Goal: Transaction & Acquisition: Purchase product/service

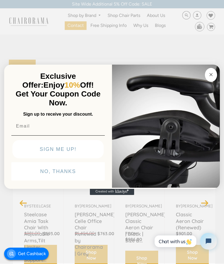
click at [211, 75] on circle "Close dialog" at bounding box center [211, 74] width 6 height 6
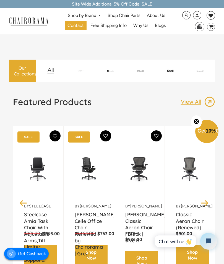
click at [116, 28] on span "Free Shipping Info" at bounding box center [109, 26] width 36 height 6
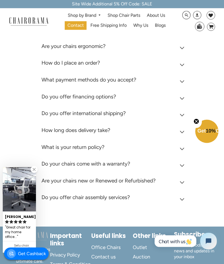
scroll to position [180, 0]
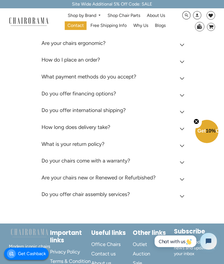
click at [183, 111] on icon at bounding box center [182, 112] width 5 height 3
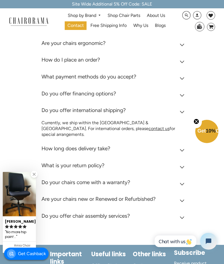
click at [216, 106] on div "Frequently Asked Questions What is Chairorama? Chairorama is your go-to destina…" at bounding box center [112, 104] width 224 height 281
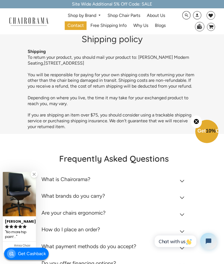
scroll to position [0, 0]
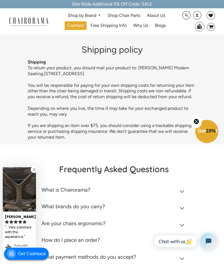
click at [90, 16] on link "Shop by Brand" at bounding box center [84, 15] width 39 height 9
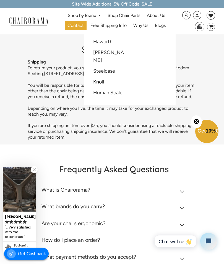
click at [93, 137] on div at bounding box center [112, 132] width 224 height 264
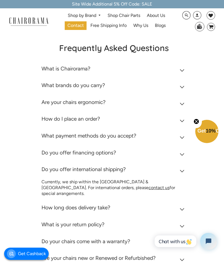
scroll to position [122, 0]
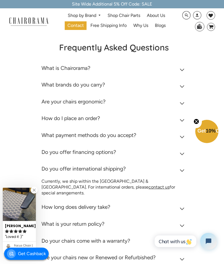
click at [183, 85] on summary "What brands do you carry?" at bounding box center [114, 86] width 145 height 17
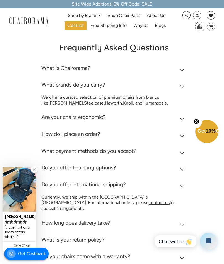
click at [180, 134] on icon at bounding box center [182, 135] width 5 height 3
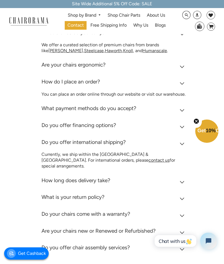
click at [183, 109] on icon at bounding box center [182, 110] width 4 height 2
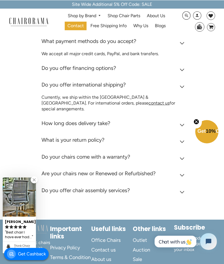
click at [182, 123] on icon at bounding box center [182, 124] width 4 height 2
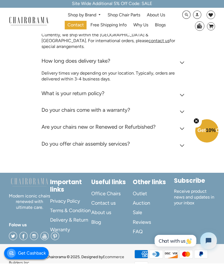
scroll to position [303, 0]
click at [140, 191] on span "Outlet" at bounding box center [140, 194] width 14 height 6
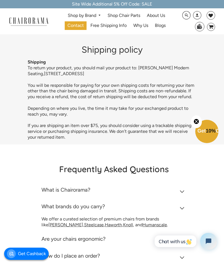
click at [140, 184] on summary "What is Chairorama?" at bounding box center [114, 191] width 145 height 17
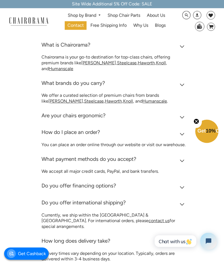
scroll to position [146, 0]
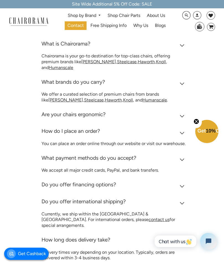
click at [186, 112] on summary "Are your chairs ergonomic?" at bounding box center [114, 115] width 145 height 17
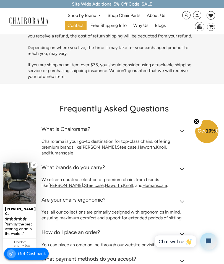
scroll to position [0, 0]
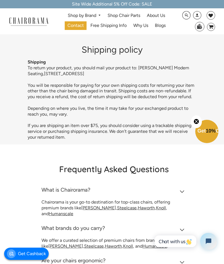
click at [89, 14] on link "Shop by Brand" at bounding box center [84, 15] width 39 height 9
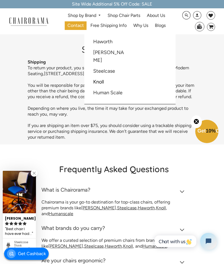
click at [140, 27] on span "Why Us" at bounding box center [141, 26] width 15 height 6
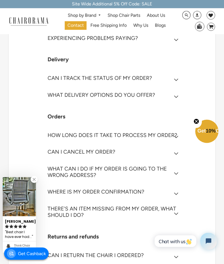
scroll to position [113, 0]
click at [174, 98] on icon at bounding box center [176, 96] width 5 height 3
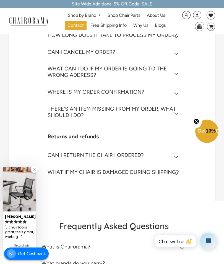
scroll to position [224, 0]
click at [177, 155] on icon at bounding box center [176, 156] width 5 height 3
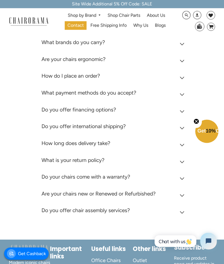
scroll to position [478, 0]
click at [183, 127] on icon at bounding box center [182, 128] width 4 height 2
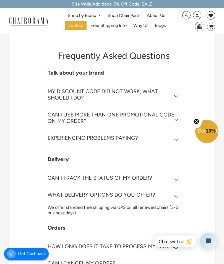
scroll to position [0, 0]
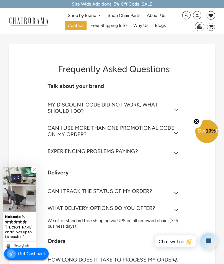
click at [92, 17] on link "Shop by Brand" at bounding box center [84, 15] width 39 height 9
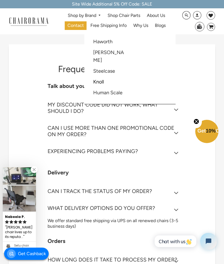
click at [103, 42] on link "Haworth" at bounding box center [102, 42] width 19 height 6
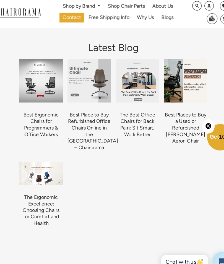
scroll to position [520, 0]
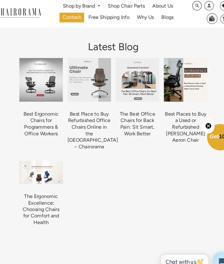
click at [166, 108] on link "Best Places to Buy a Used or Refurbished [PERSON_NAME] Aeron Chair" at bounding box center [176, 122] width 37 height 28
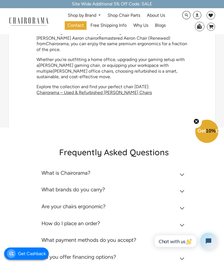
scroll to position [2063, 0]
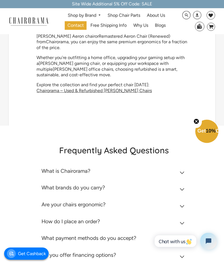
click at [183, 188] on icon at bounding box center [182, 189] width 5 height 3
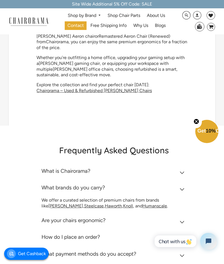
click at [84, 203] on link "Steelcase" at bounding box center [94, 205] width 20 height 5
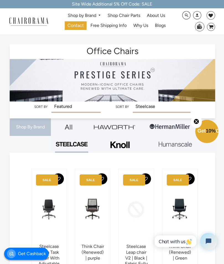
click at [94, 17] on link "Shop by Brand" at bounding box center [84, 15] width 39 height 9
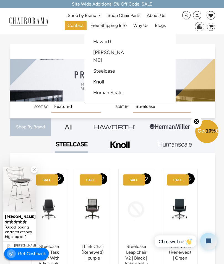
click at [109, 41] on link "Haworth" at bounding box center [102, 42] width 19 height 6
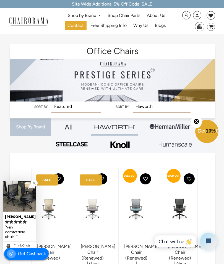
click at [91, 16] on link "Shop by Brand" at bounding box center [84, 15] width 39 height 9
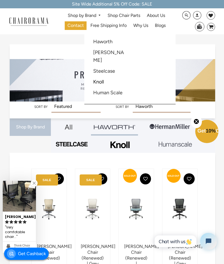
click at [100, 83] on link "Knoll" at bounding box center [98, 82] width 11 height 6
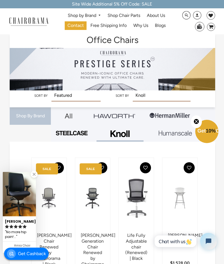
scroll to position [10, 0]
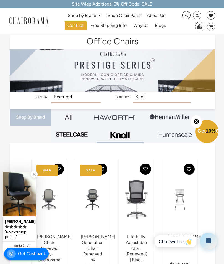
click at [94, 17] on link "Shop by Brand" at bounding box center [84, 15] width 39 height 9
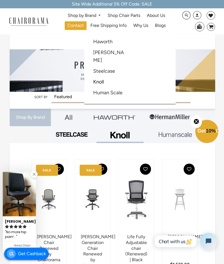
click at [111, 94] on link "Human Scale" at bounding box center [107, 92] width 29 height 6
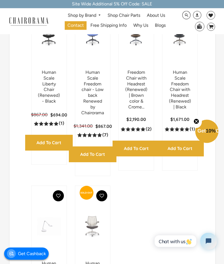
scroll to position [174, 0]
click at [136, 85] on link "Freedom Chair with Headrest (Renewed) | Brown color & Crome..." at bounding box center [137, 90] width 22 height 40
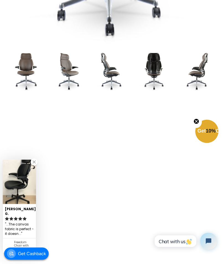
scroll to position [224, 0]
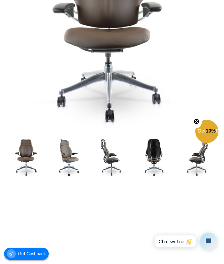
scroll to position [139, 0]
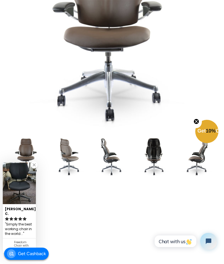
click at [21, 204] on img at bounding box center [19, 183] width 33 height 42
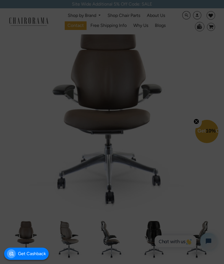
scroll to position [56, 0]
